Goal: Task Accomplishment & Management: Complete application form

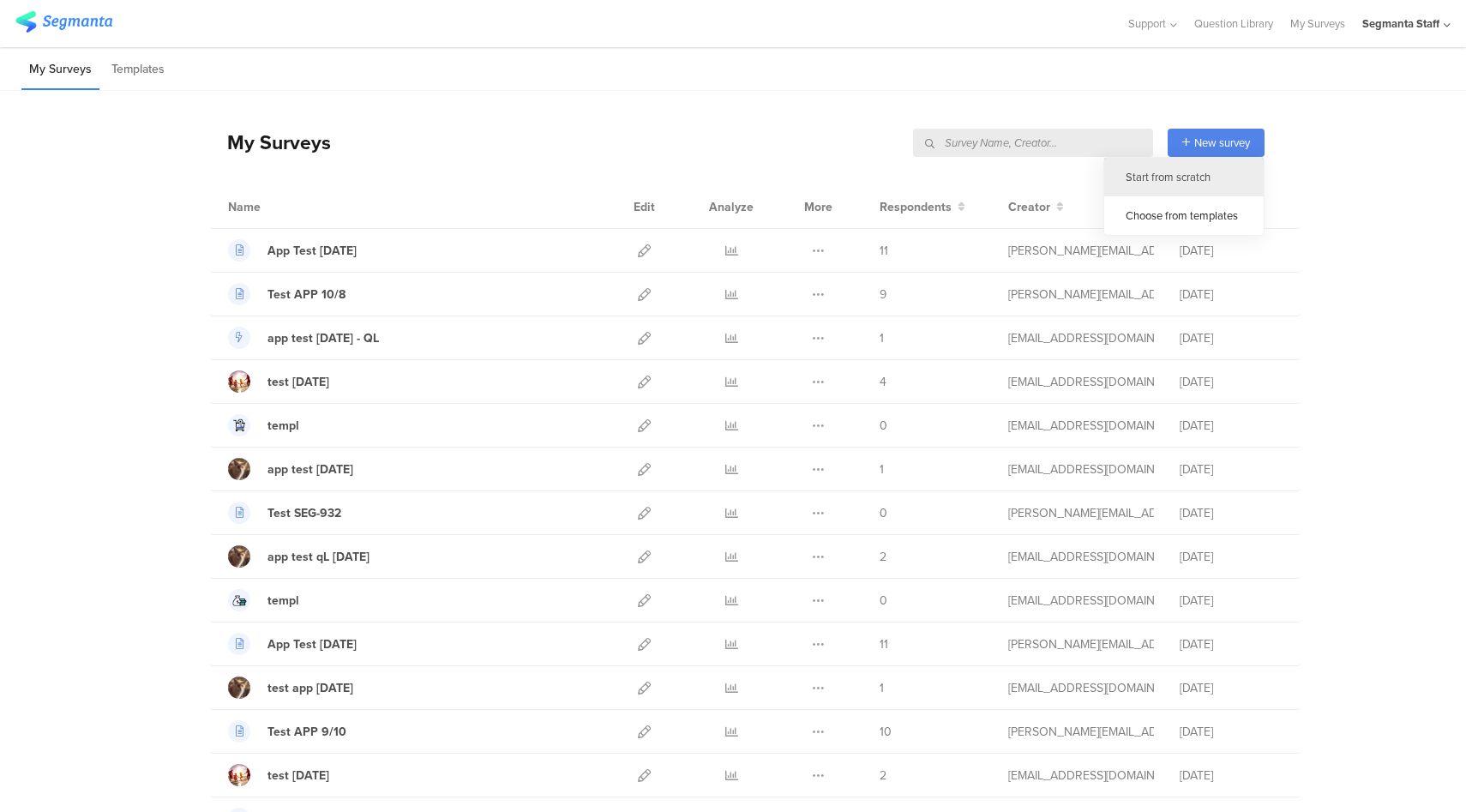
click at [1191, 183] on div "Start from scratch" at bounding box center [1184, 176] width 159 height 38
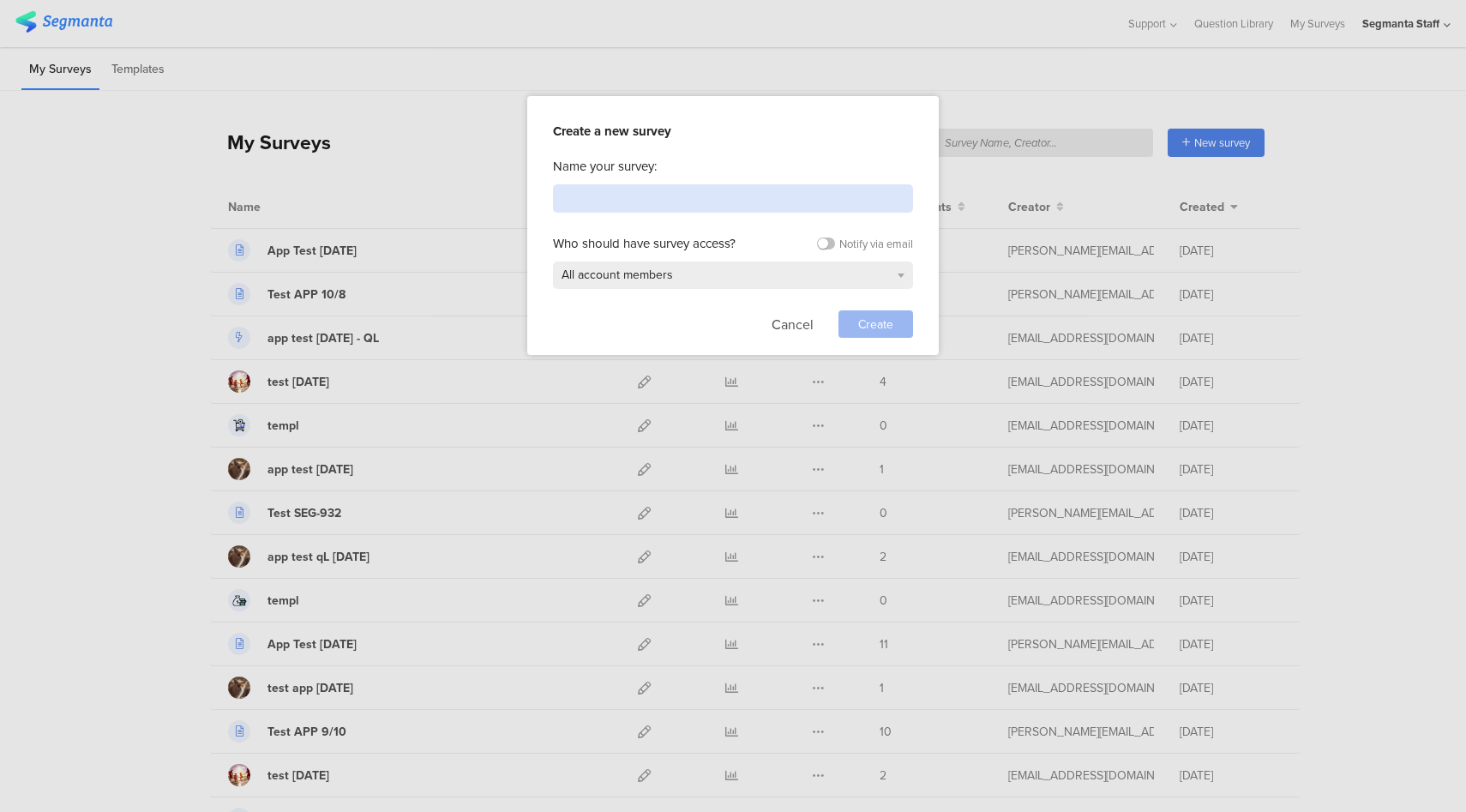
click at [677, 206] on input at bounding box center [733, 199] width 360 height 29
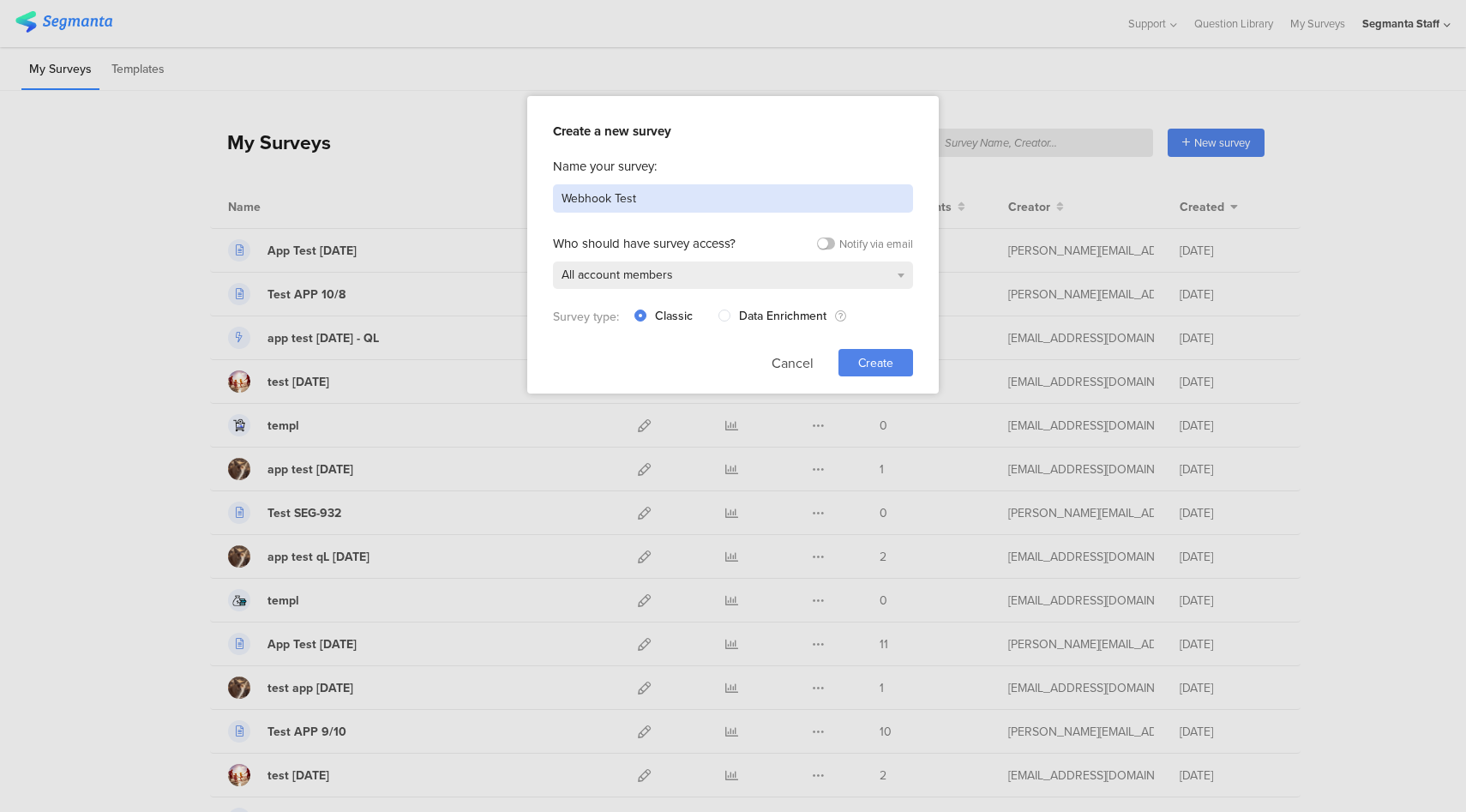
type input "Webhook Test"
click at [867, 364] on span "Create" at bounding box center [875, 363] width 35 height 18
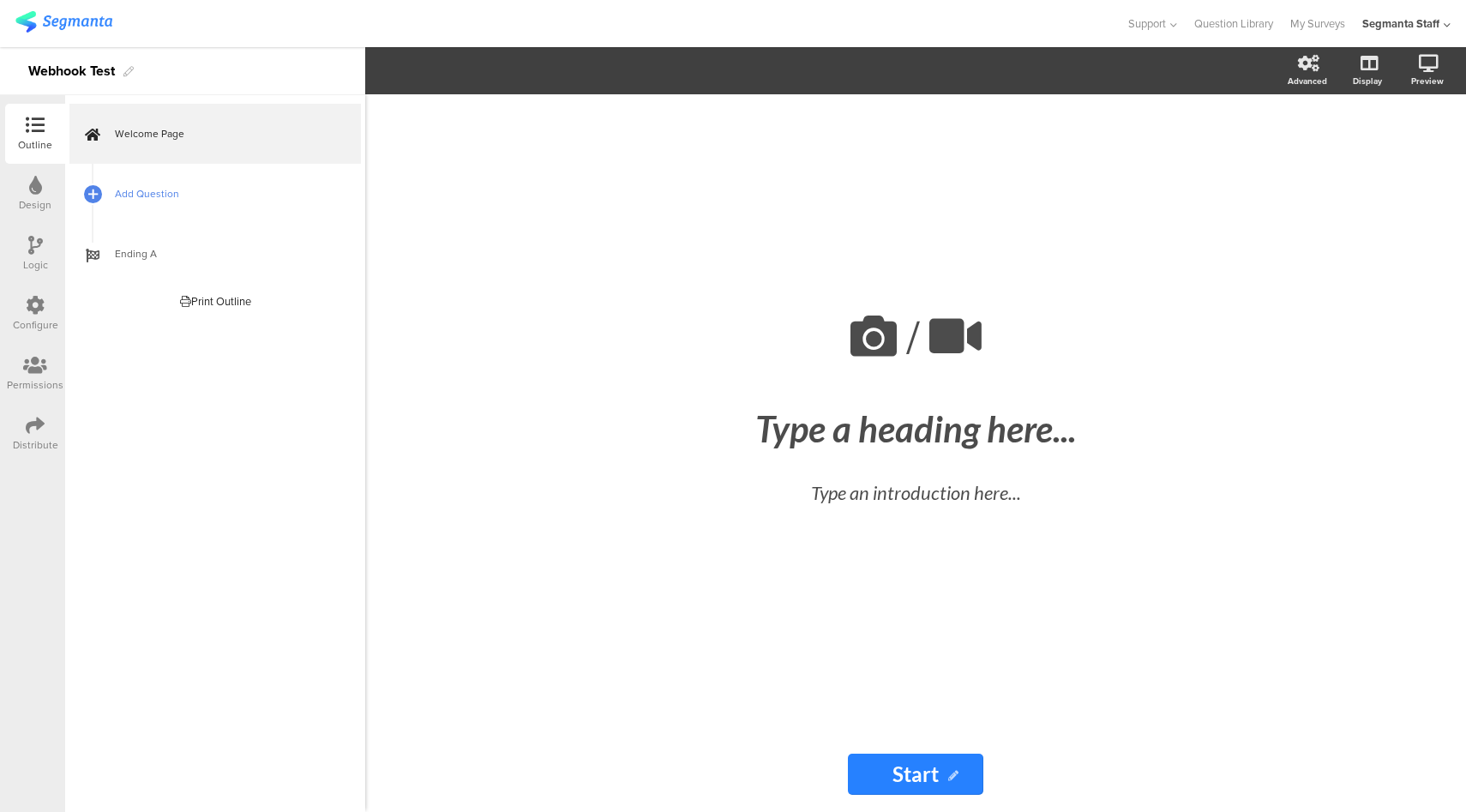
click at [136, 185] on span "Add Question" at bounding box center [224, 193] width 219 height 17
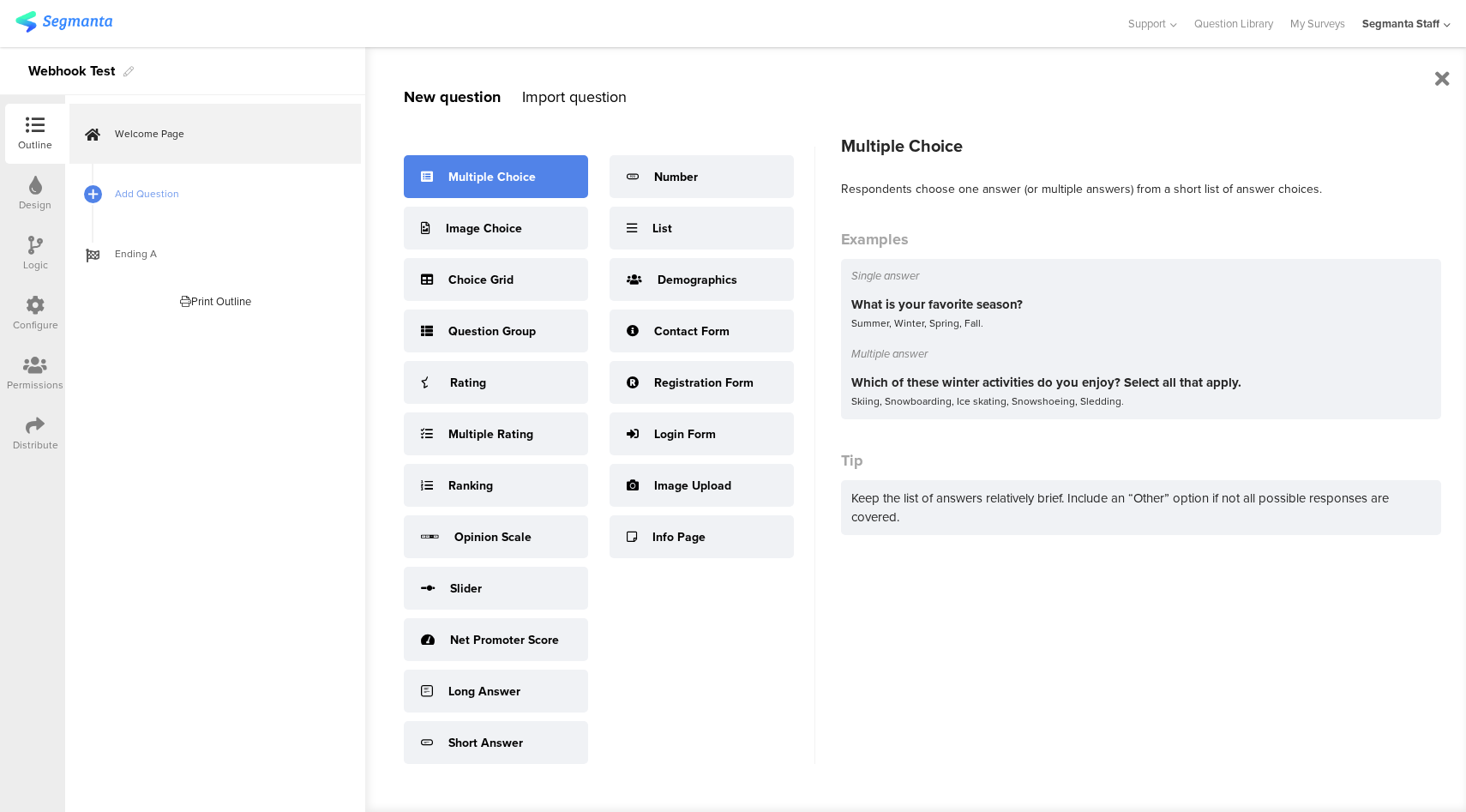
click at [492, 178] on div "Multiple Choice" at bounding box center [492, 177] width 88 height 18
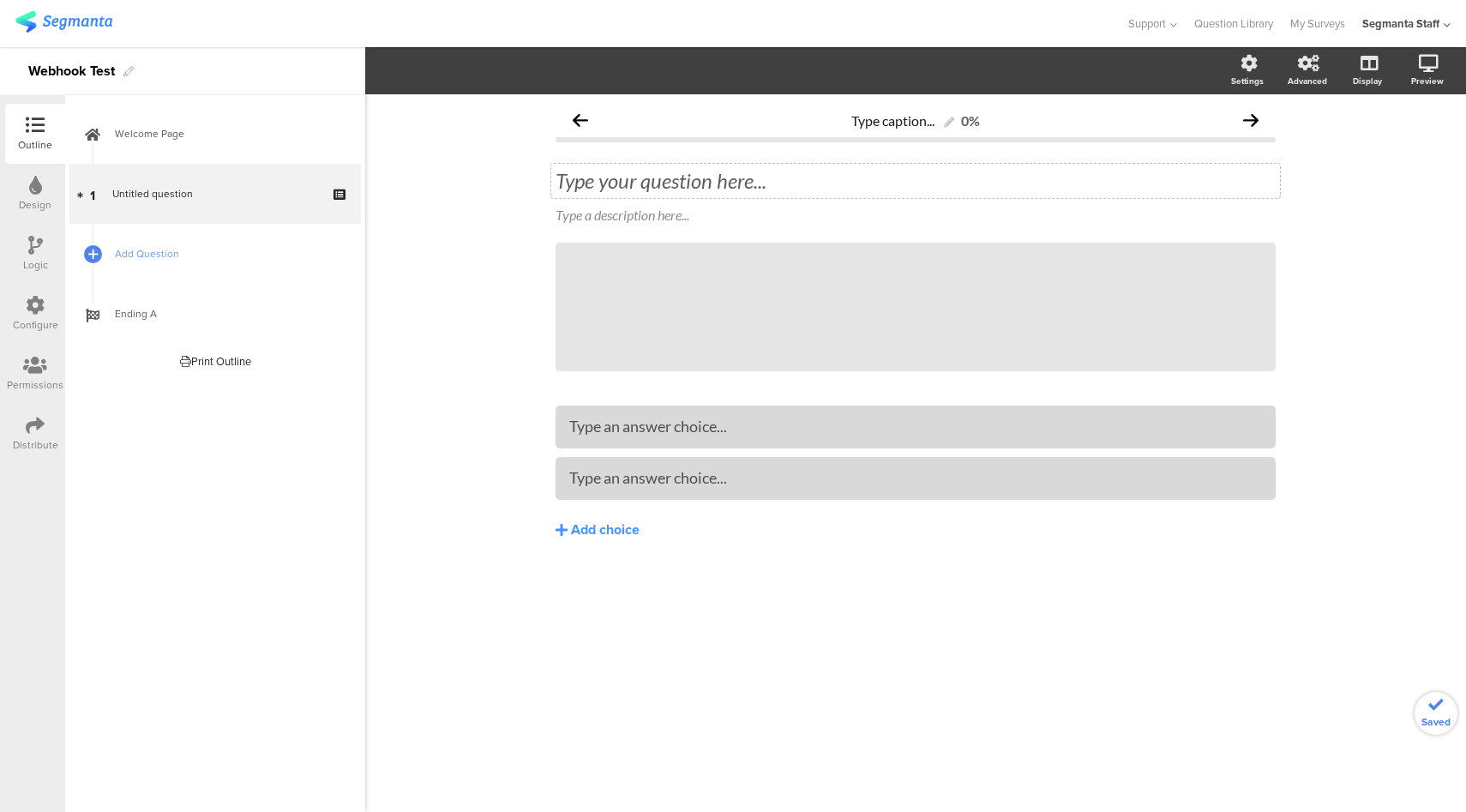
click at [703, 175] on div "Type your question here..." at bounding box center [915, 181] width 720 height 26
click at [215, 250] on span "Add Question" at bounding box center [224, 253] width 219 height 17
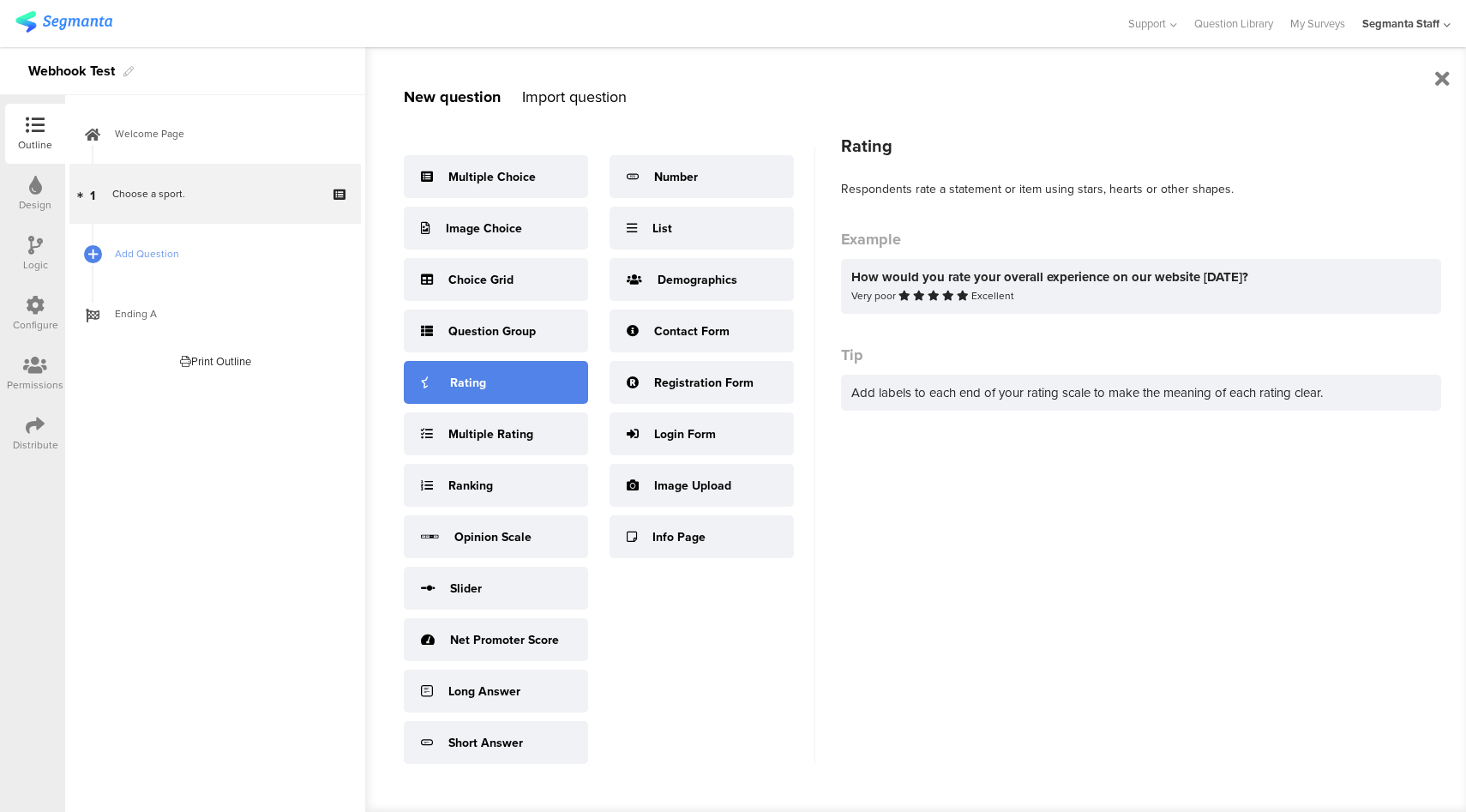
click at [499, 372] on div "Rating" at bounding box center [496, 383] width 184 height 43
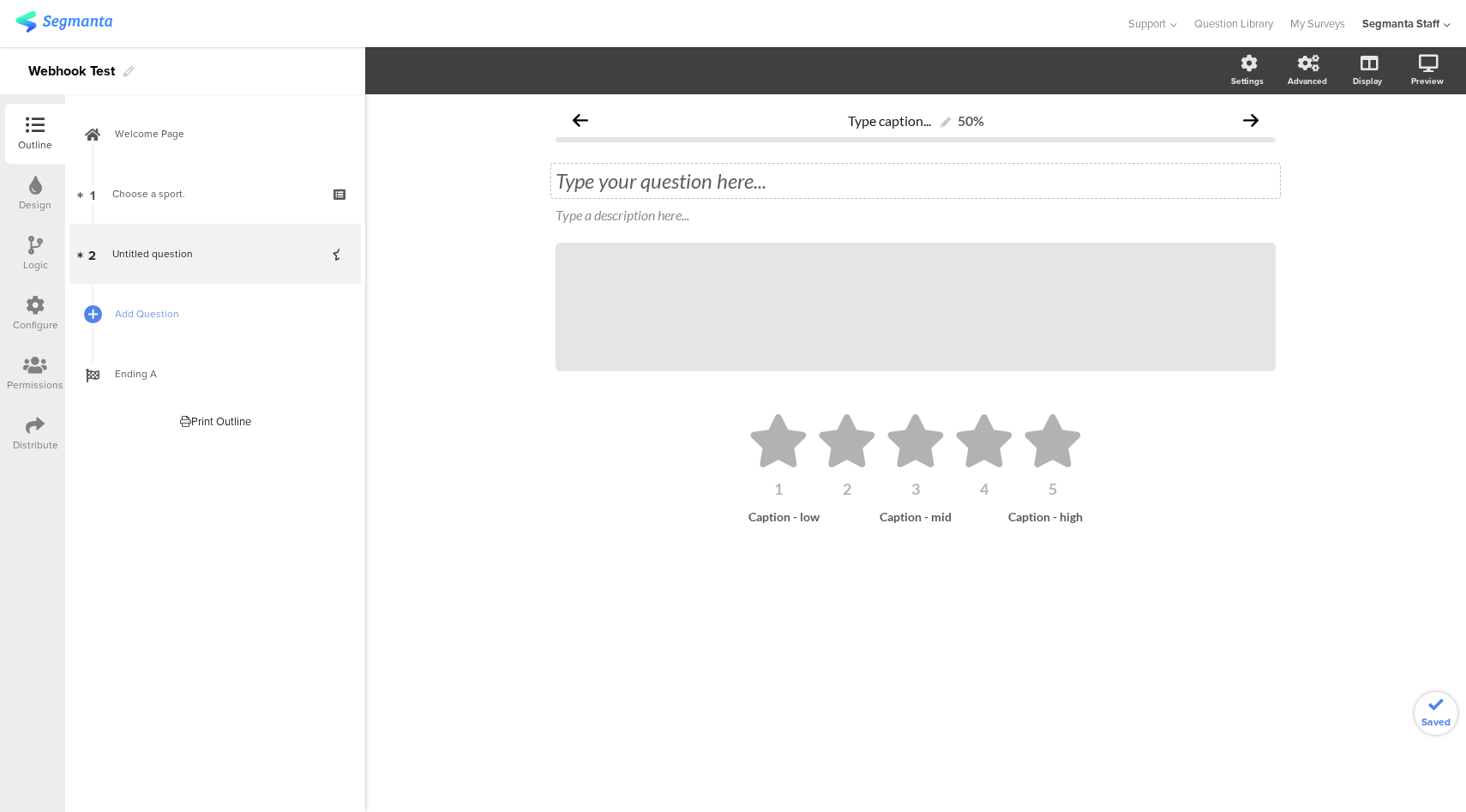
click at [643, 184] on div "Type your question here..." at bounding box center [915, 181] width 729 height 34
click at [225, 317] on span "Add Question" at bounding box center [224, 313] width 219 height 17
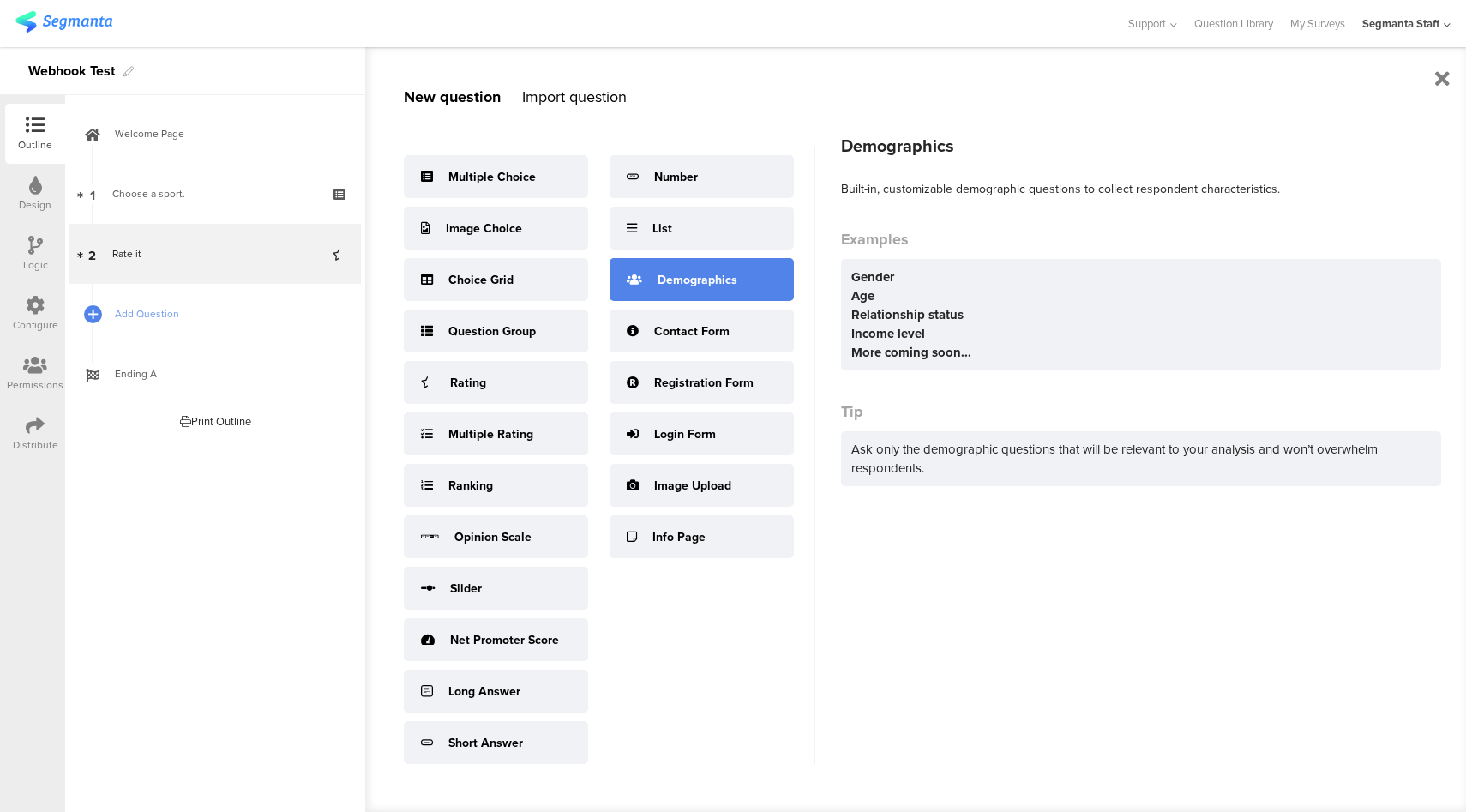
click at [741, 275] on div "Demographics" at bounding box center [701, 279] width 184 height 43
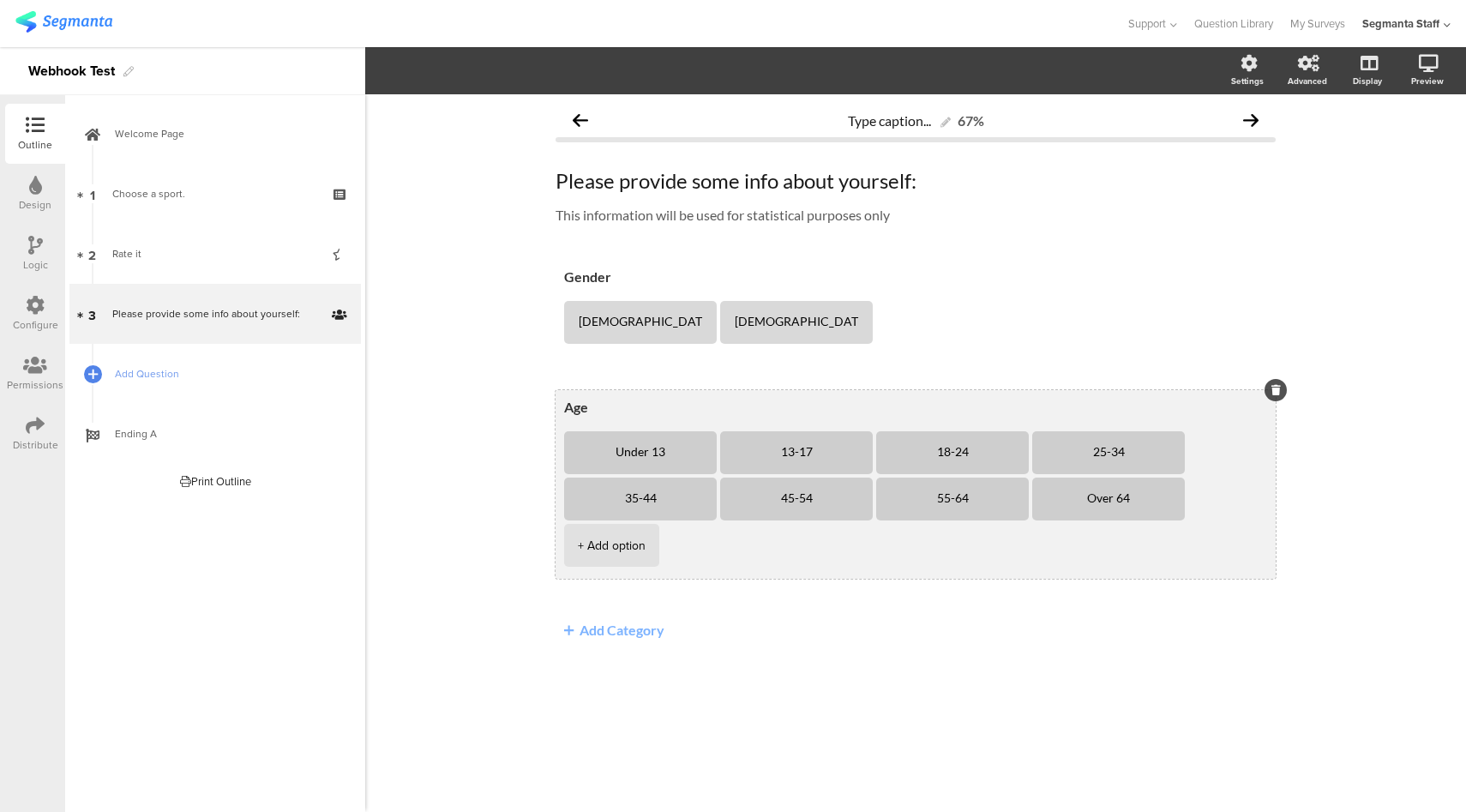
click at [858, 441] on li "13-17" at bounding box center [796, 453] width 153 height 43
click at [869, 433] on icon at bounding box center [873, 431] width 10 height 11
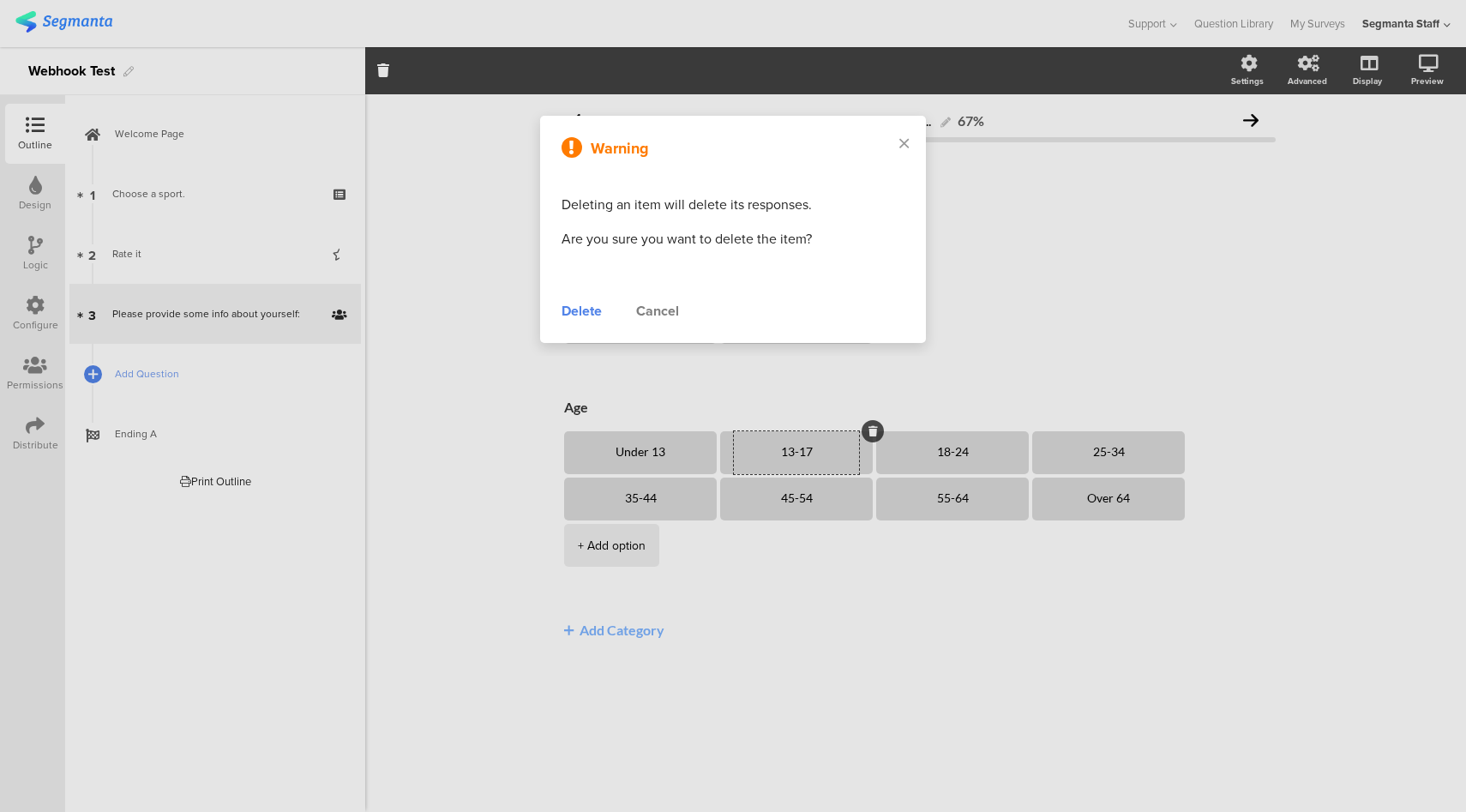
click at [595, 309] on div "Delete" at bounding box center [581, 310] width 40 height 21
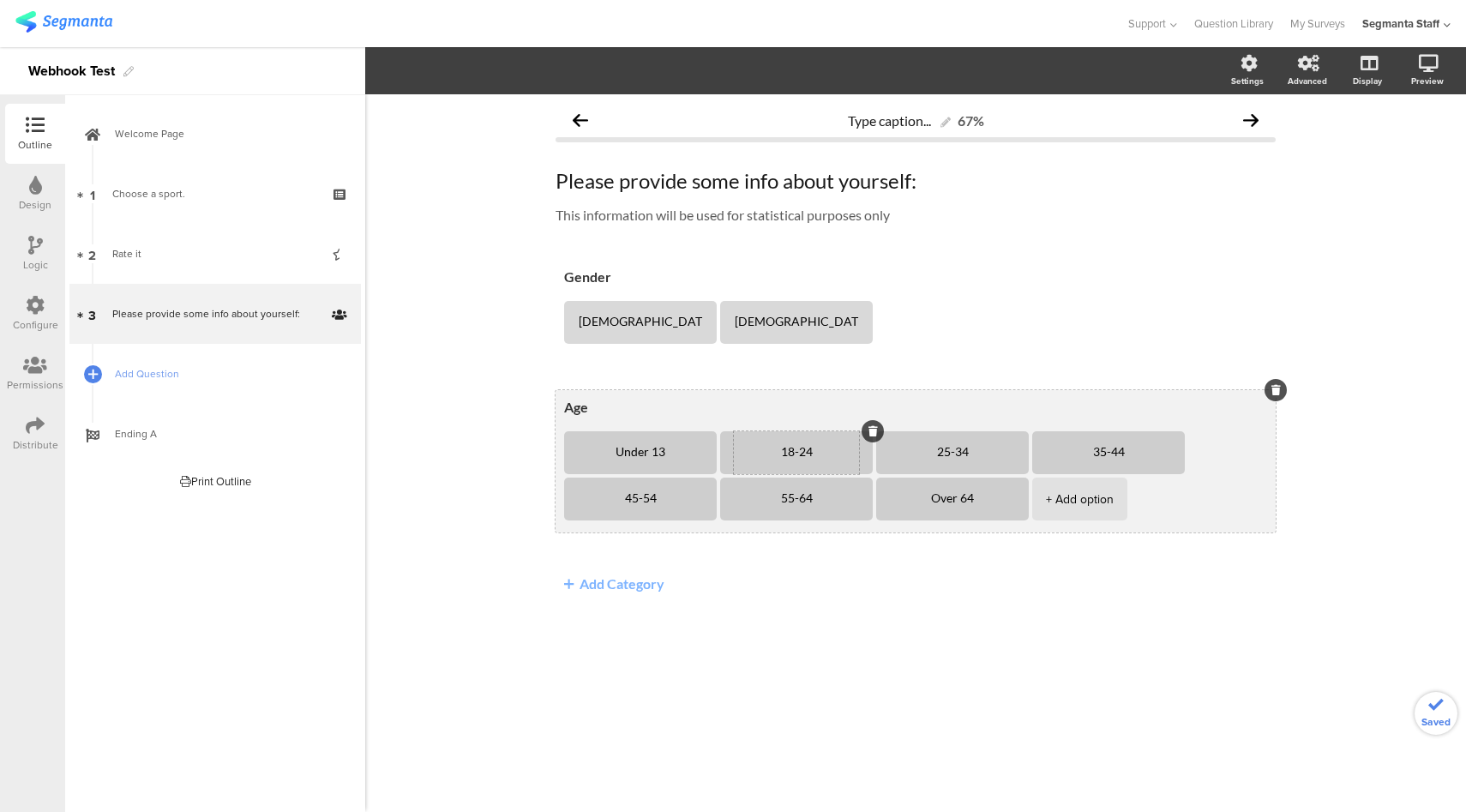
click at [850, 461] on div "18-24" at bounding box center [796, 453] width 125 height 43
click at [869, 433] on icon at bounding box center [873, 431] width 10 height 11
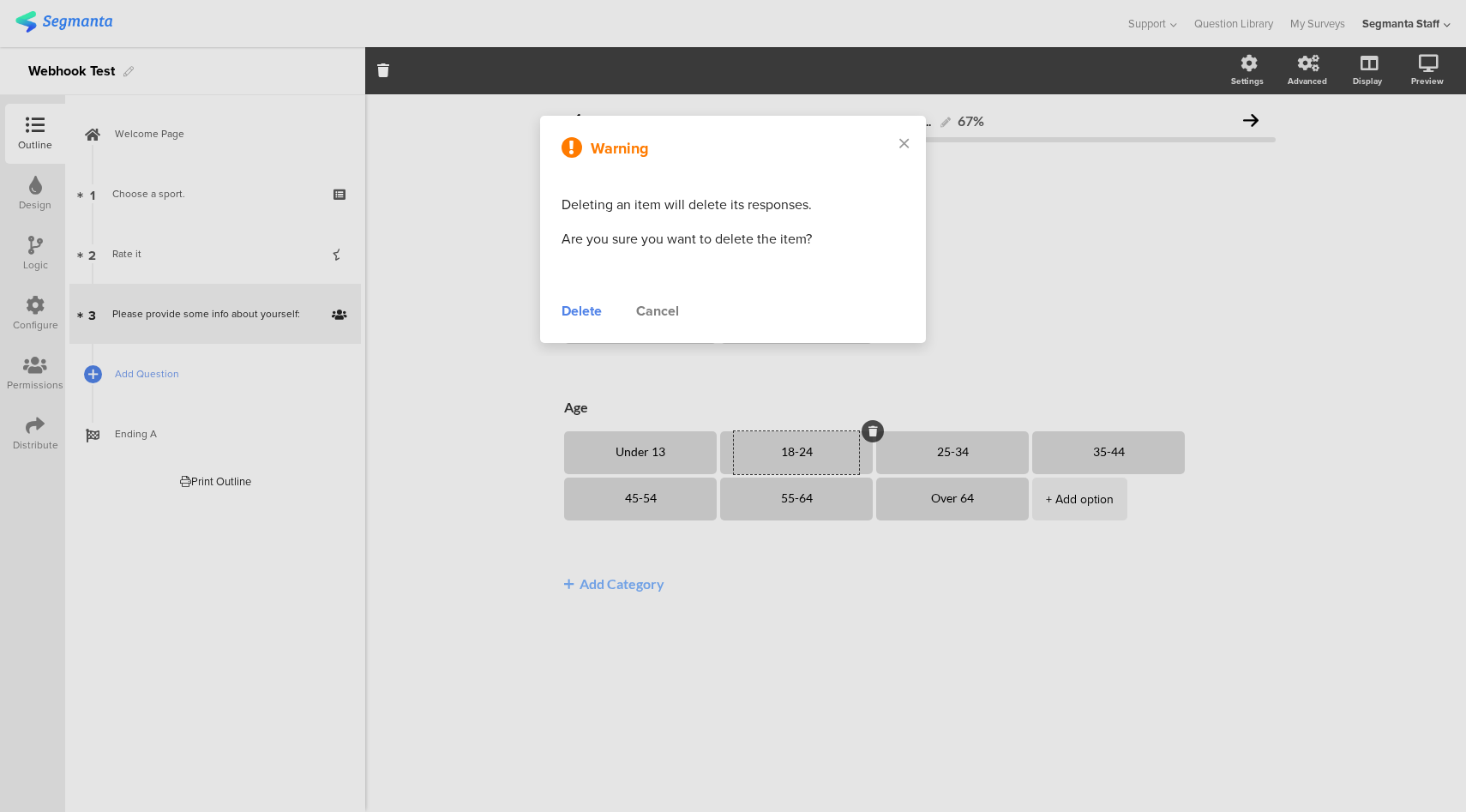
click at [595, 311] on div "Delete" at bounding box center [581, 310] width 40 height 21
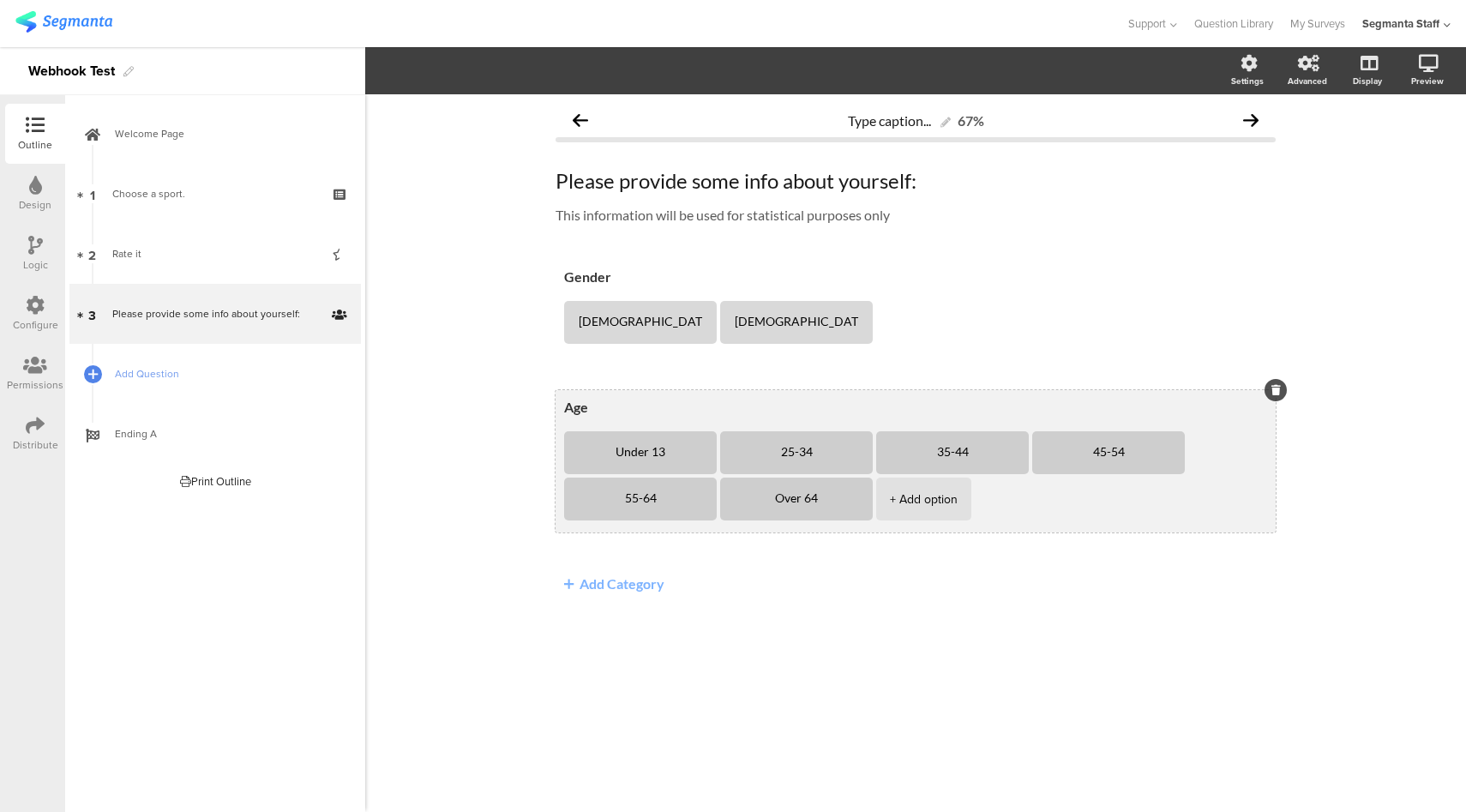
click at [857, 442] on li "25-34" at bounding box center [796, 453] width 153 height 43
click at [869, 427] on icon at bounding box center [873, 431] width 10 height 11
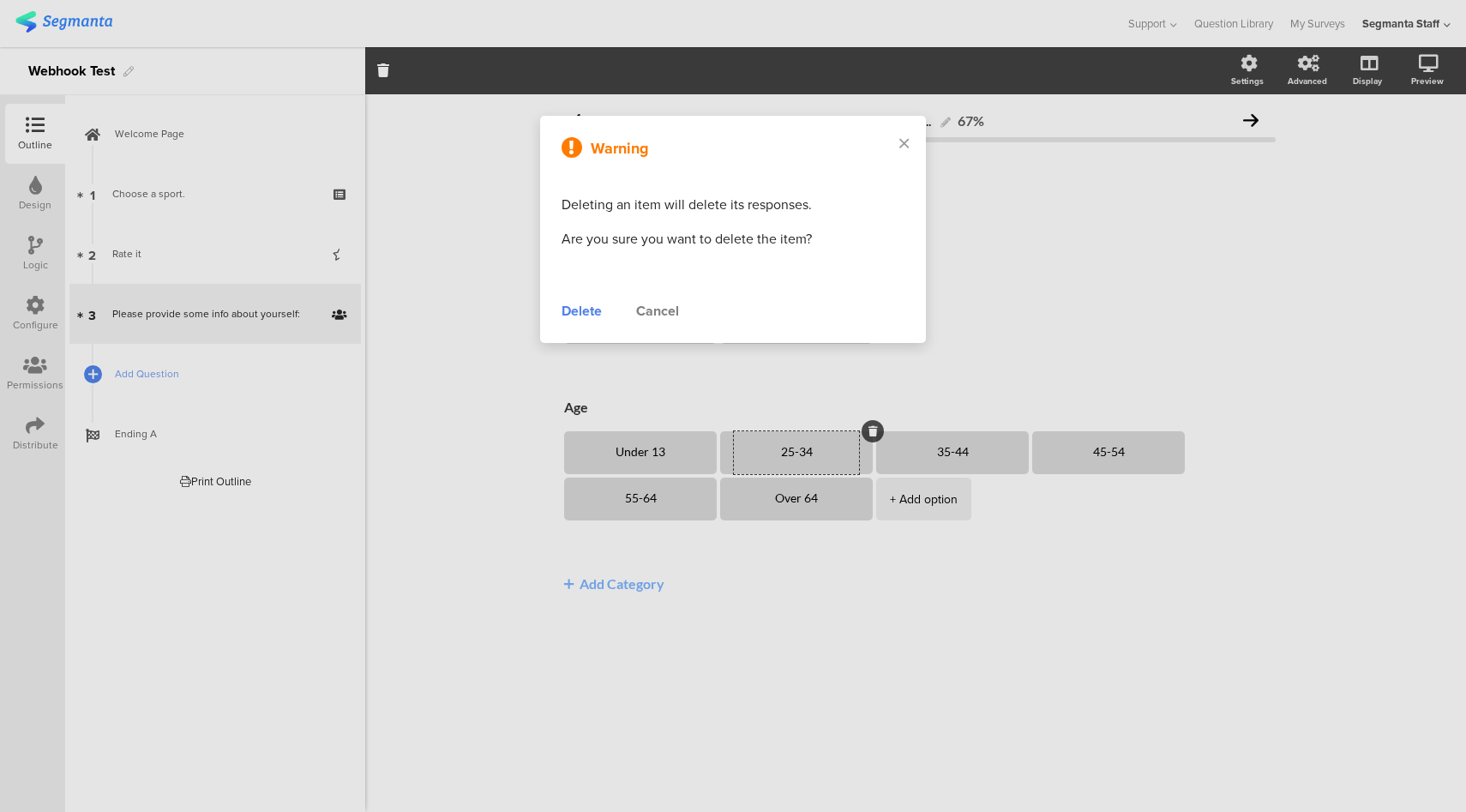
click at [587, 311] on div "Delete" at bounding box center [581, 310] width 40 height 21
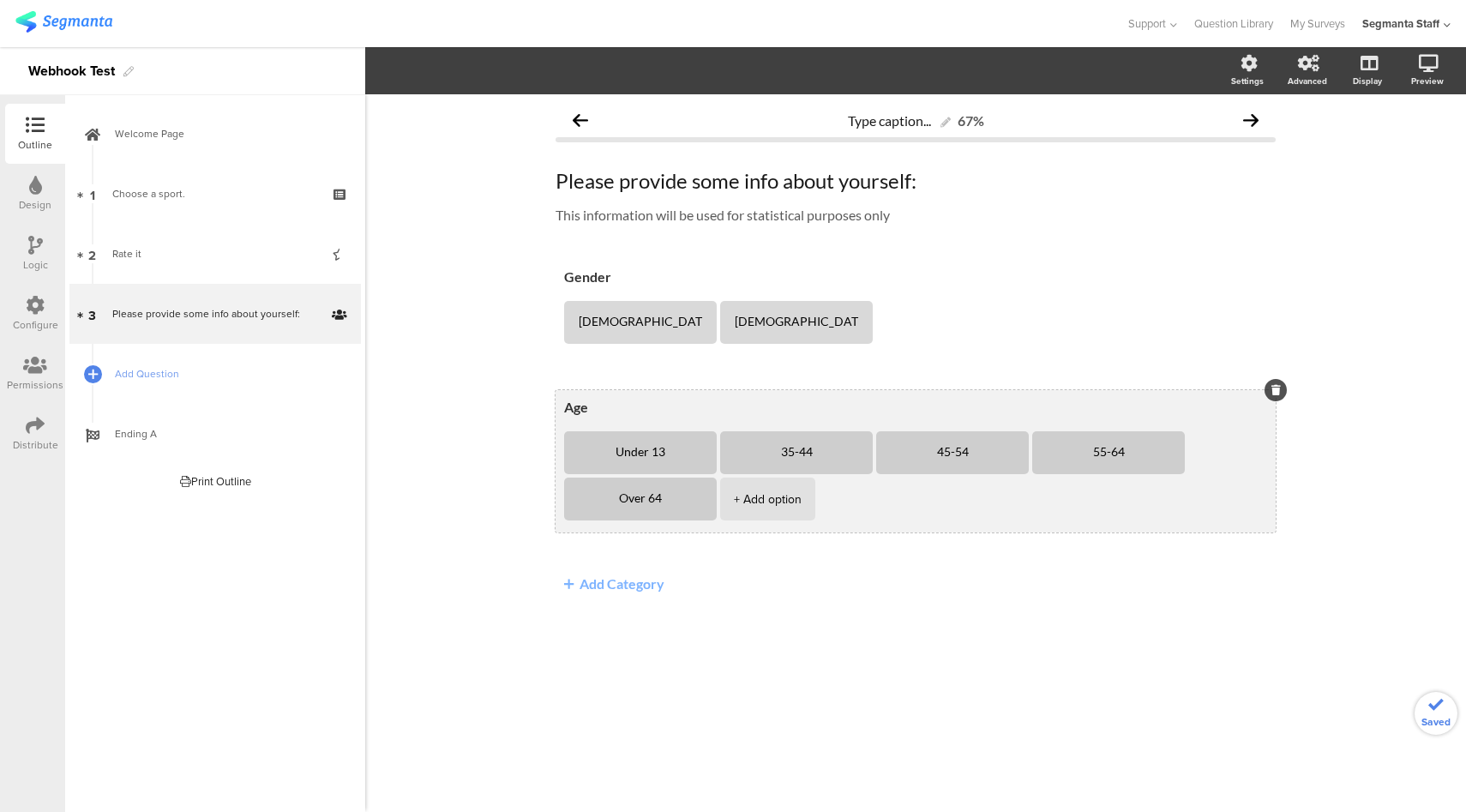
click at [860, 454] on li "35-44" at bounding box center [796, 453] width 153 height 43
click at [869, 428] on icon at bounding box center [873, 431] width 10 height 11
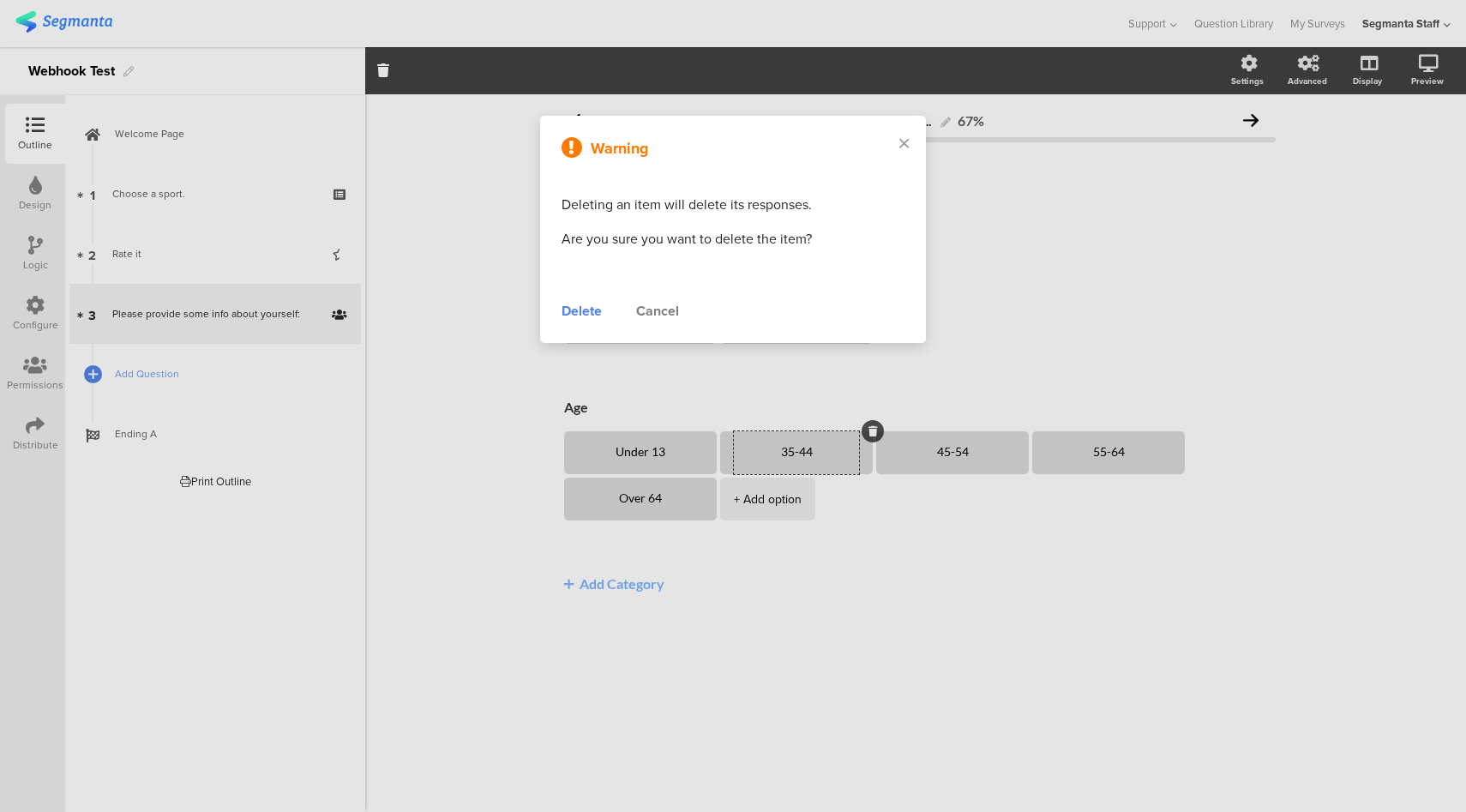
click at [574, 315] on div "Delete" at bounding box center [581, 310] width 40 height 21
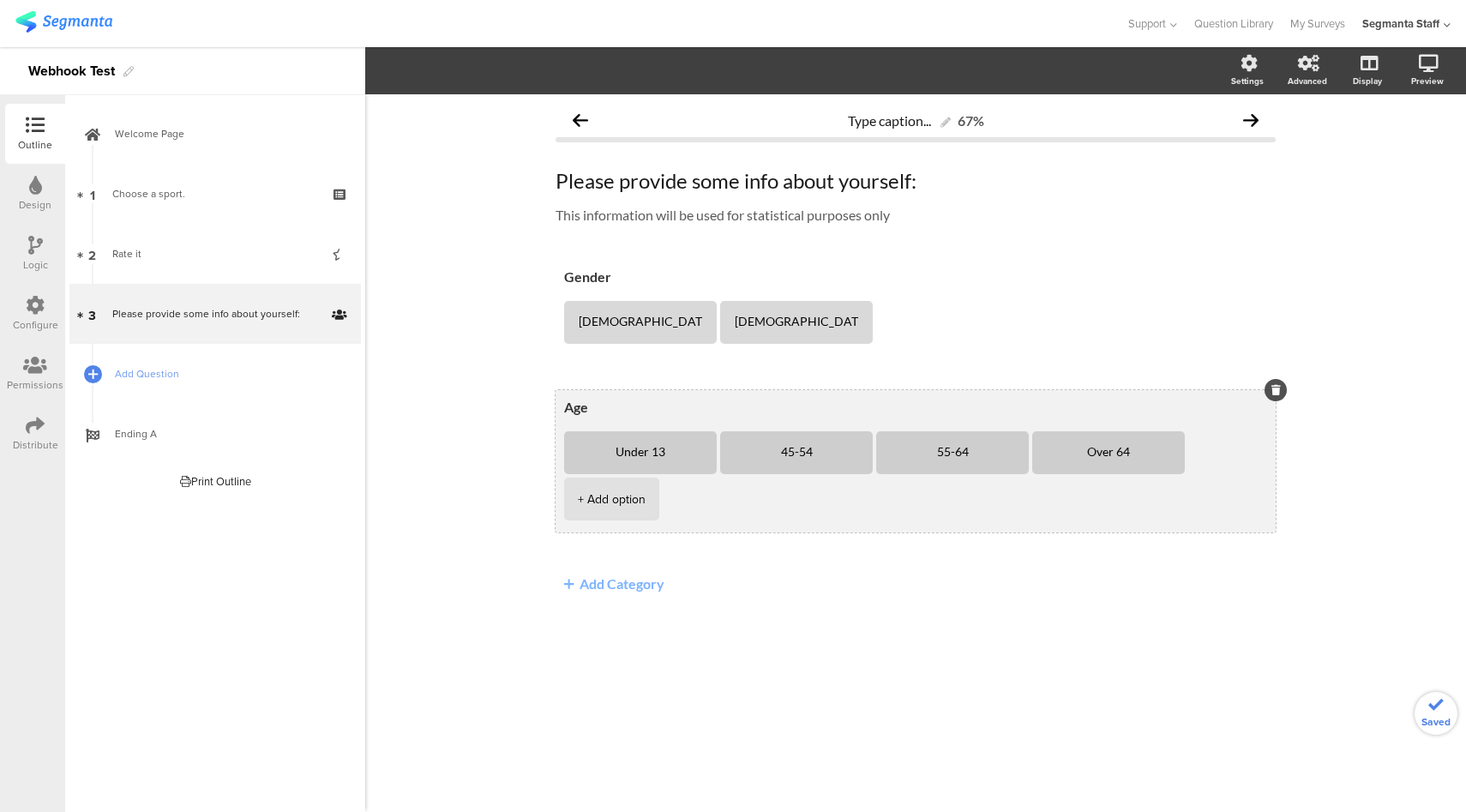
click at [857, 455] on li "45-54" at bounding box center [796, 453] width 153 height 43
click at [869, 429] on icon at bounding box center [873, 431] width 10 height 11
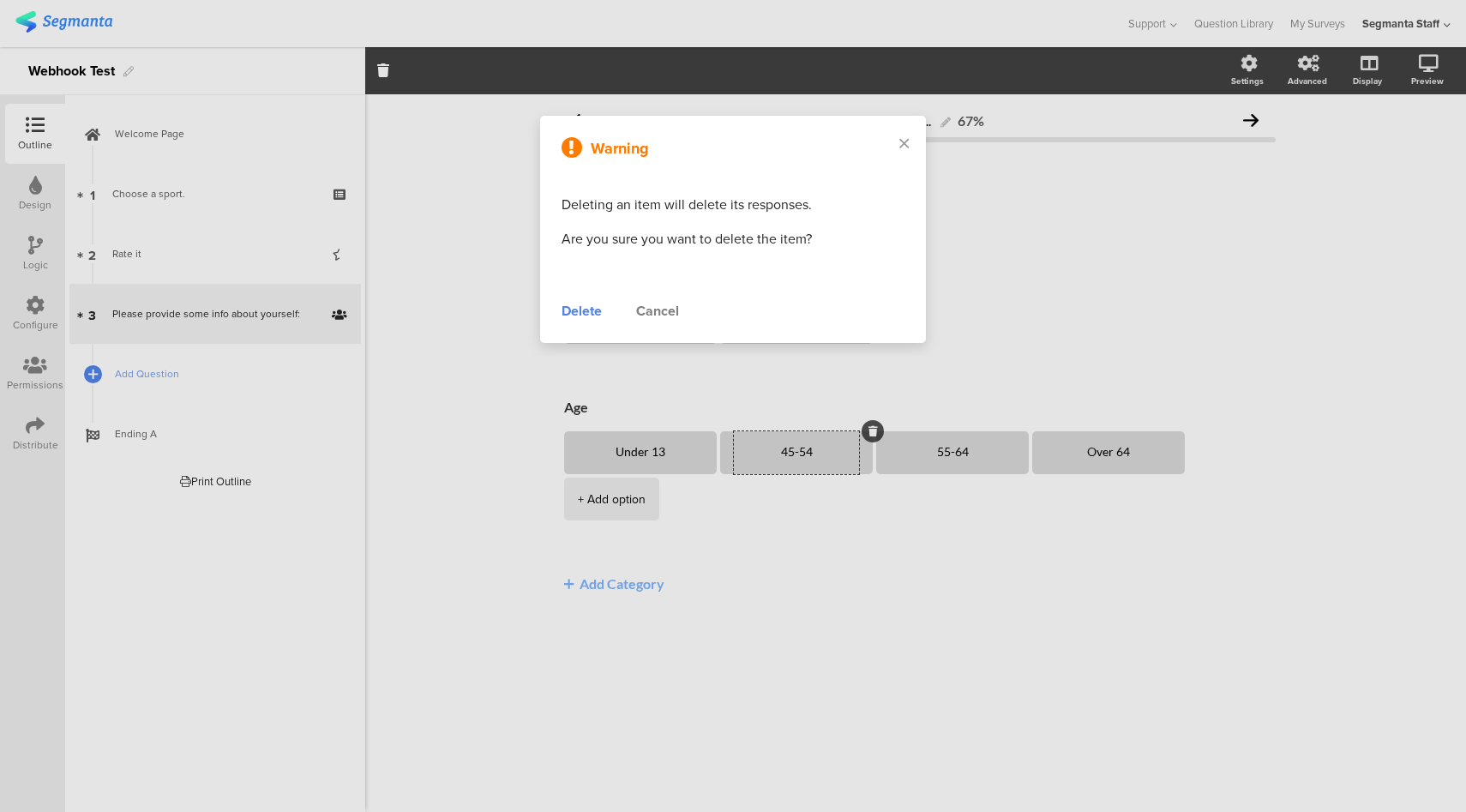
click at [587, 313] on div "Delete" at bounding box center [581, 310] width 40 height 21
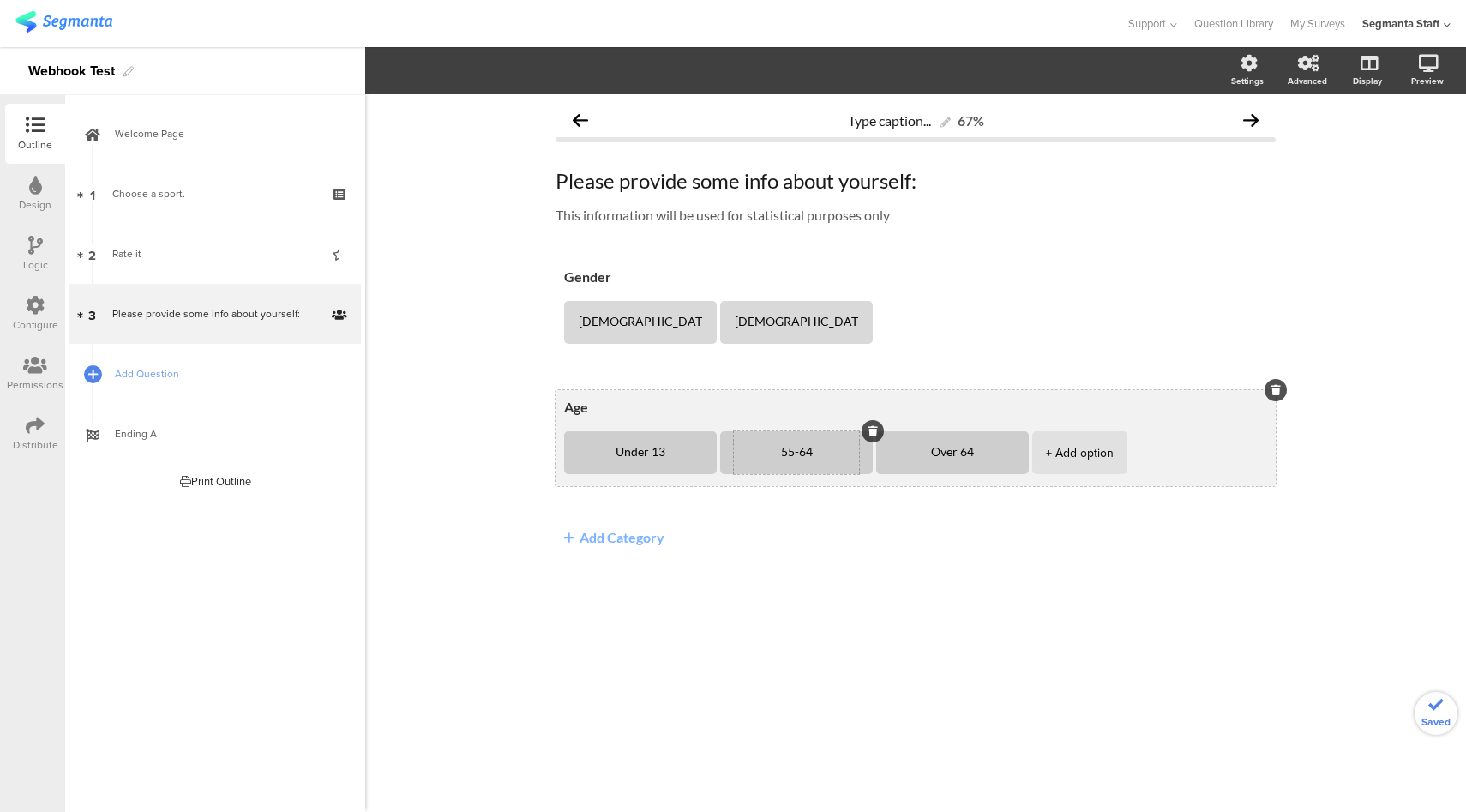
click at [848, 458] on textarea "55-64" at bounding box center [796, 452] width 125 height 13
click at [860, 456] on li "55-64" at bounding box center [796, 453] width 153 height 43
click at [877, 434] on li "Over 64" at bounding box center [953, 453] width 153 height 43
click at [847, 458] on textarea "55-64" at bounding box center [796, 452] width 125 height 13
click at [869, 434] on icon at bounding box center [873, 431] width 10 height 11
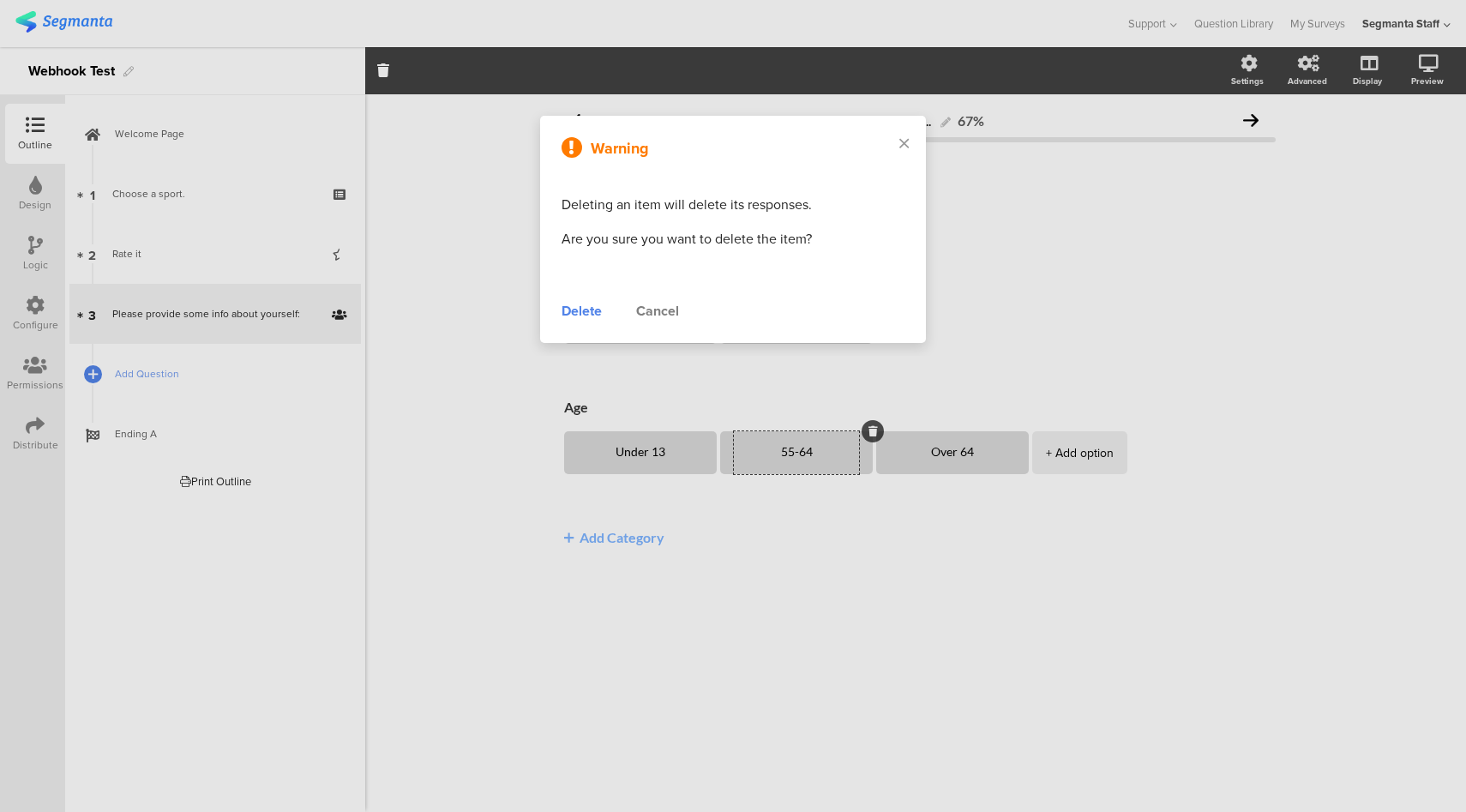
click at [555, 306] on div "Warning Deleting an item will delete its responses. Are you sure you want to de…" at bounding box center [733, 229] width 386 height 227
drag, startPoint x: 589, startPoint y: 309, endPoint x: 614, endPoint y: 317, distance: 26.2
click at [589, 309] on div "Delete" at bounding box center [581, 310] width 40 height 21
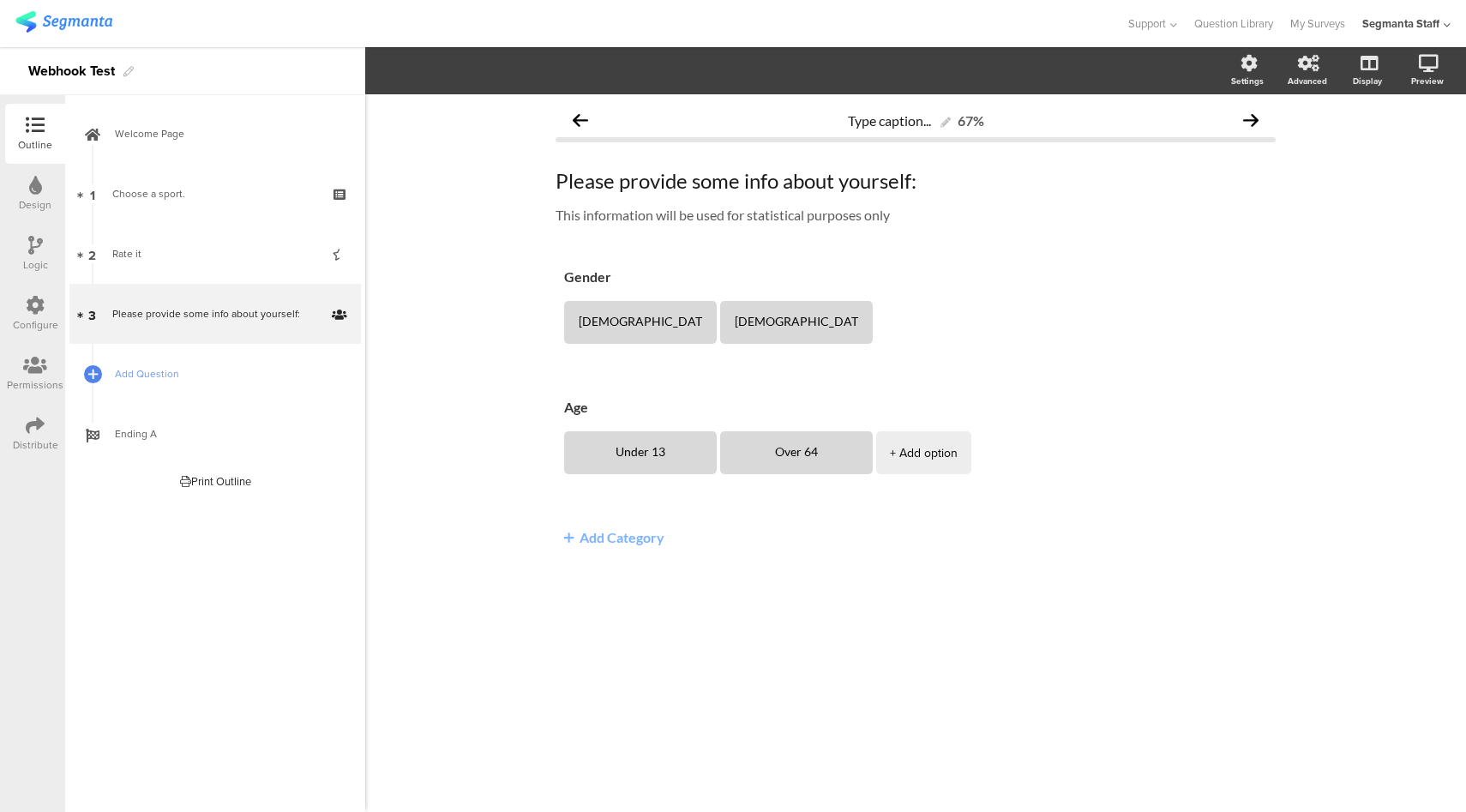
click at [31, 308] on icon at bounding box center [35, 305] width 19 height 19
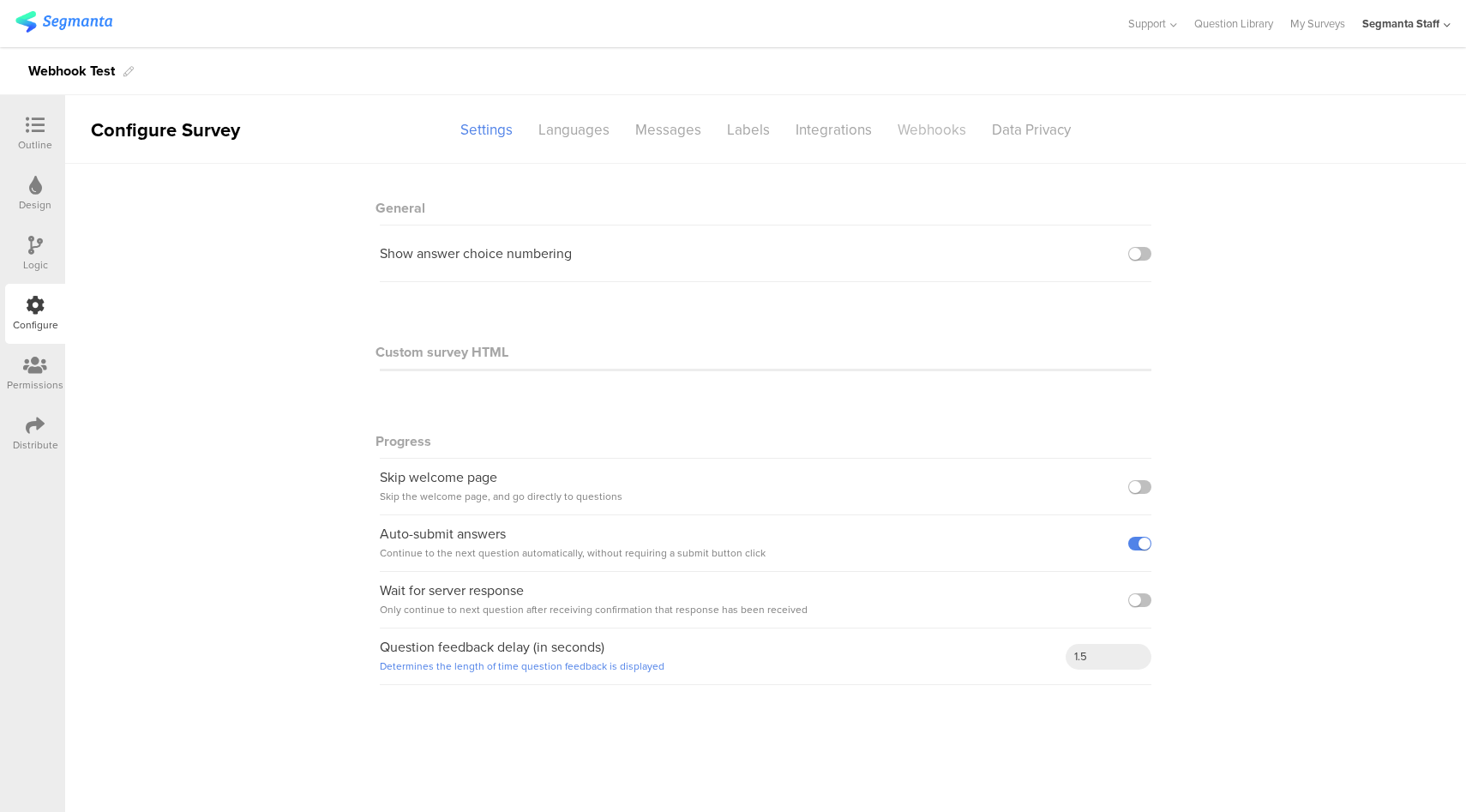
click at [951, 132] on div "Webhooks" at bounding box center [931, 130] width 94 height 30
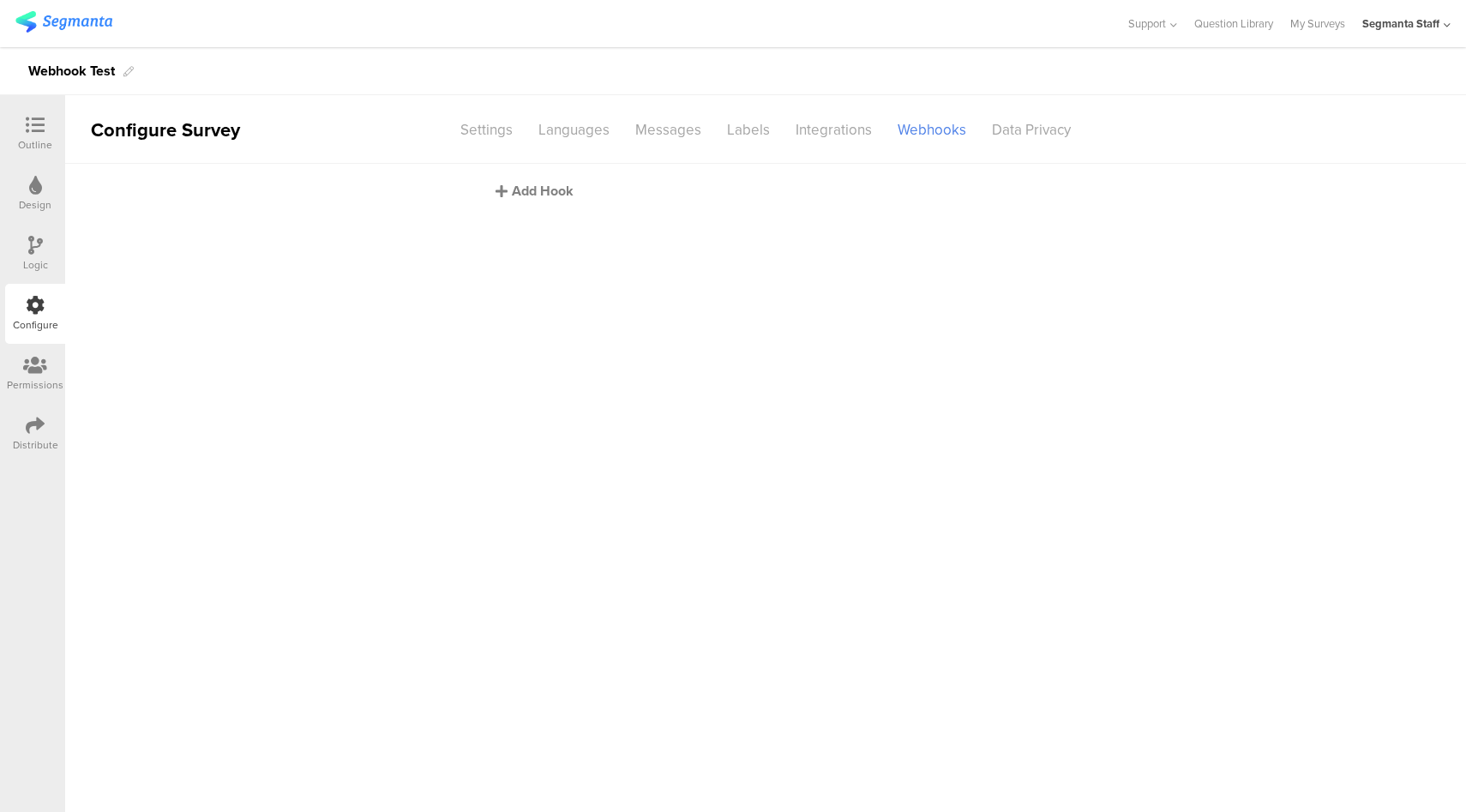
click at [548, 193] on div "Add Hook" at bounding box center [769, 190] width 548 height 20
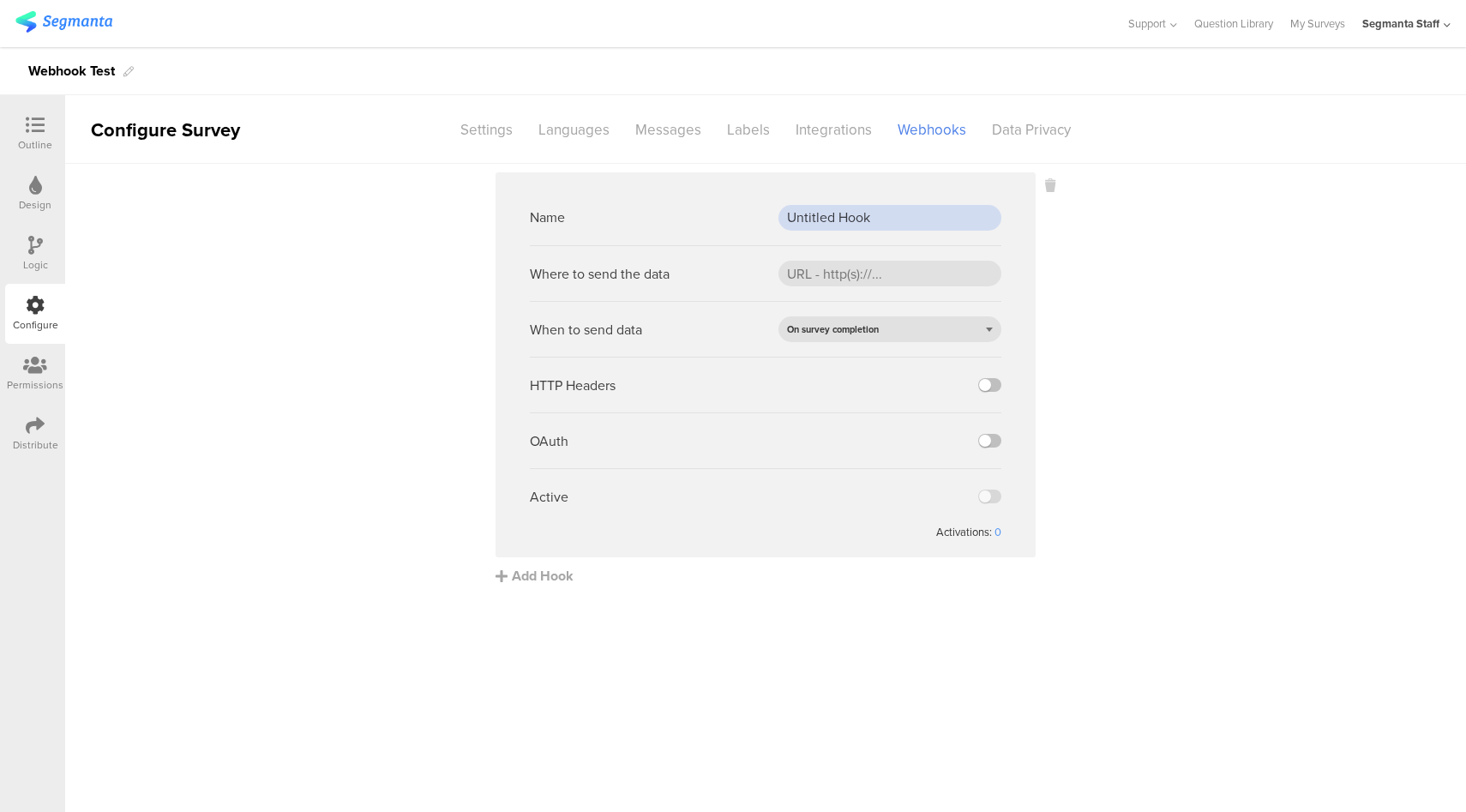
drag, startPoint x: 891, startPoint y: 213, endPoint x: 755, endPoint y: 214, distance: 136.0
click at [755, 214] on div "Name Untitled Hook" at bounding box center [765, 217] width 471 height 55
type input "App Test"
paste input "[URL][DOMAIN_NAME]"
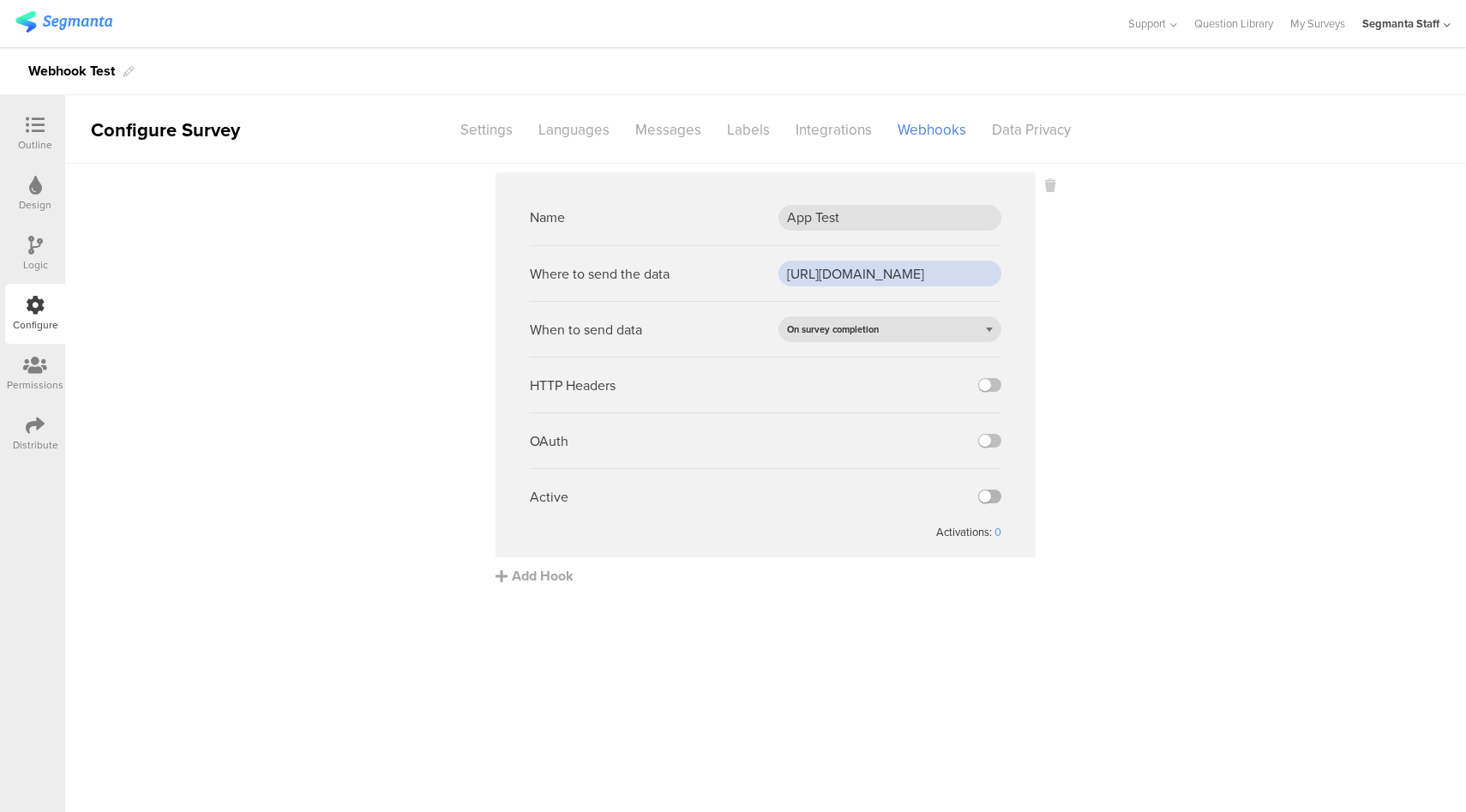
type input "[URL][DOMAIN_NAME]"
click at [992, 494] on label at bounding box center [990, 495] width 23 height 13
click at [0, 0] on input "checkbox" at bounding box center [0, 0] width 0 height 0
click at [417, 79] on div "Webhook Test" at bounding box center [733, 72] width 1466 height 48
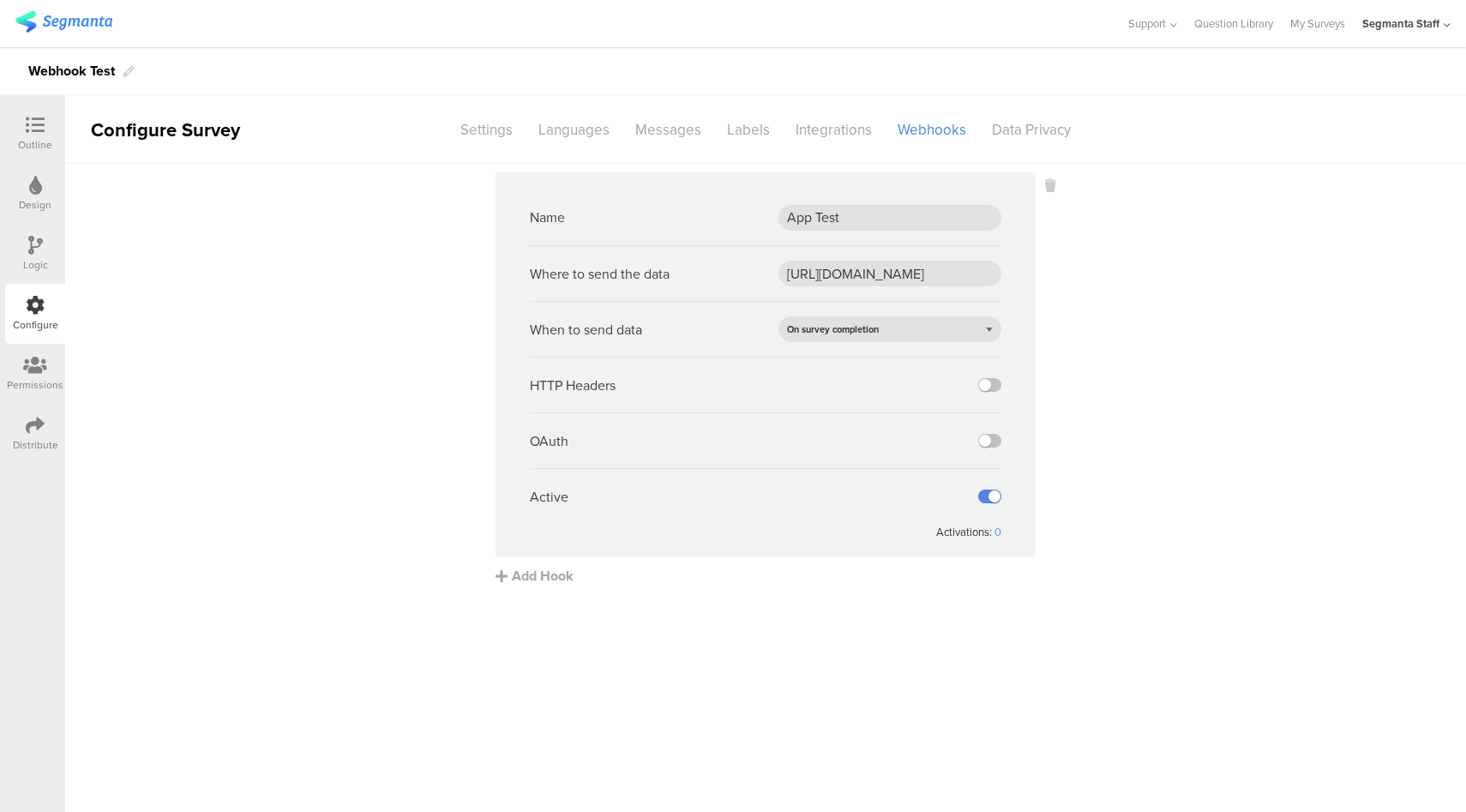
click at [42, 423] on icon at bounding box center [35, 425] width 19 height 19
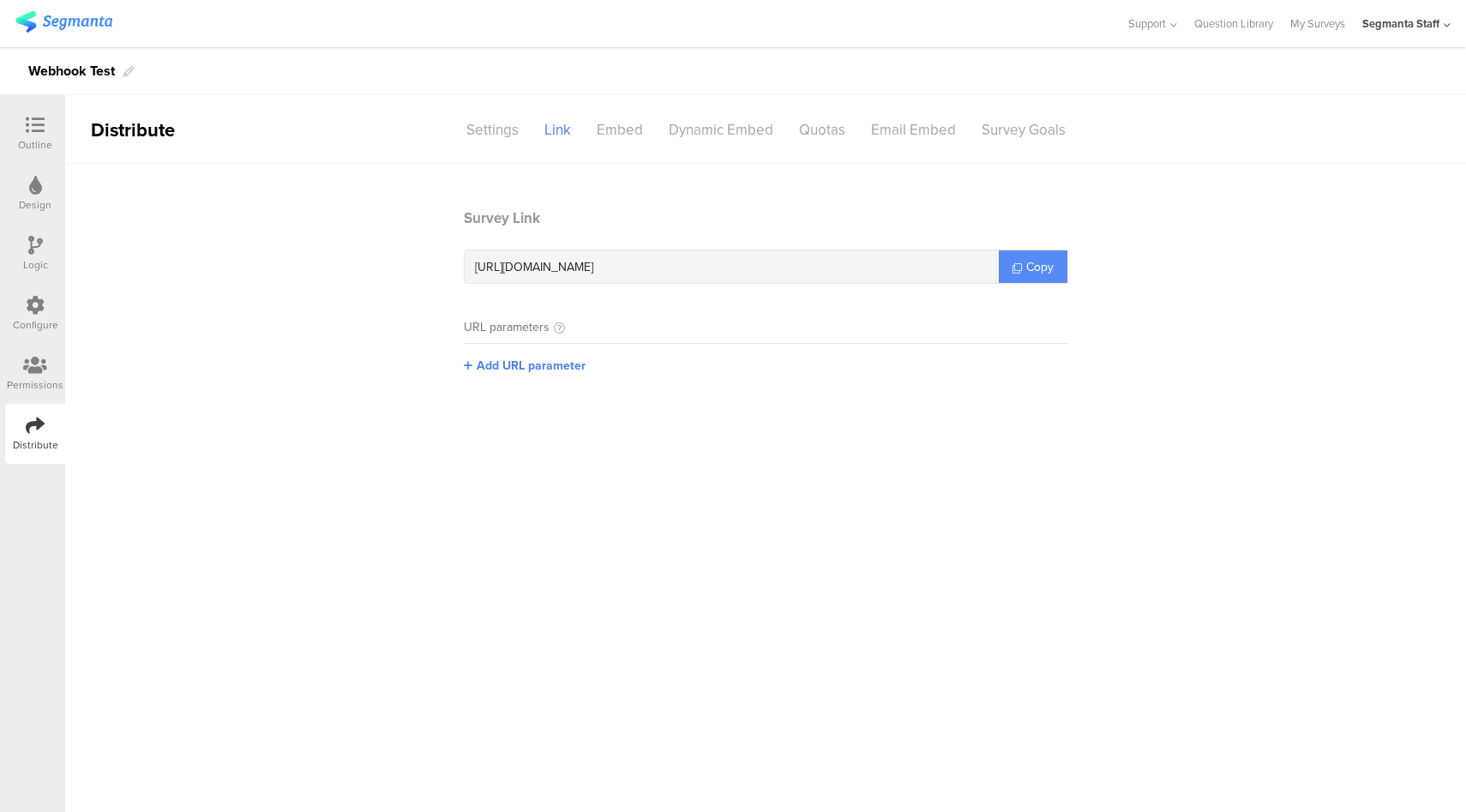
click at [1026, 267] on span "Copy" at bounding box center [1039, 266] width 28 height 18
click at [26, 296] on icon at bounding box center [35, 305] width 19 height 19
